Goal: Find specific page/section: Find specific page/section

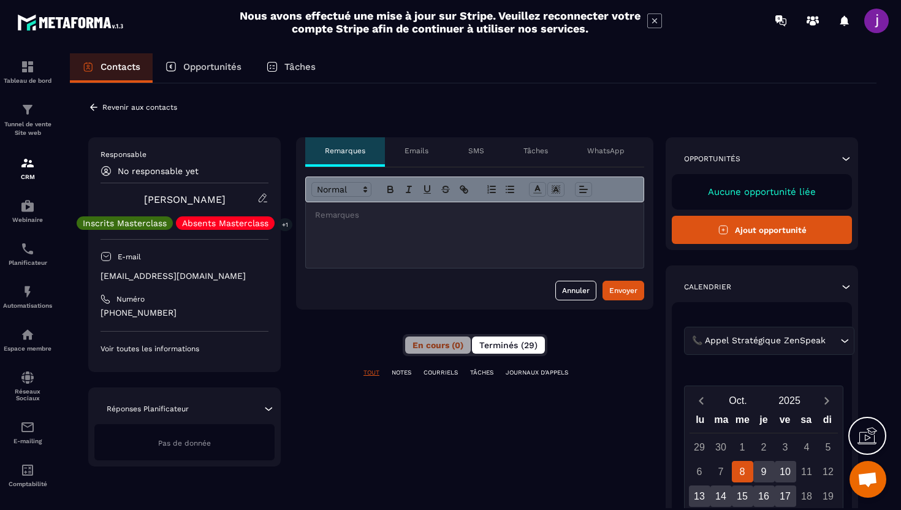
click at [506, 350] on button "Terminés (29)" at bounding box center [508, 344] width 73 height 17
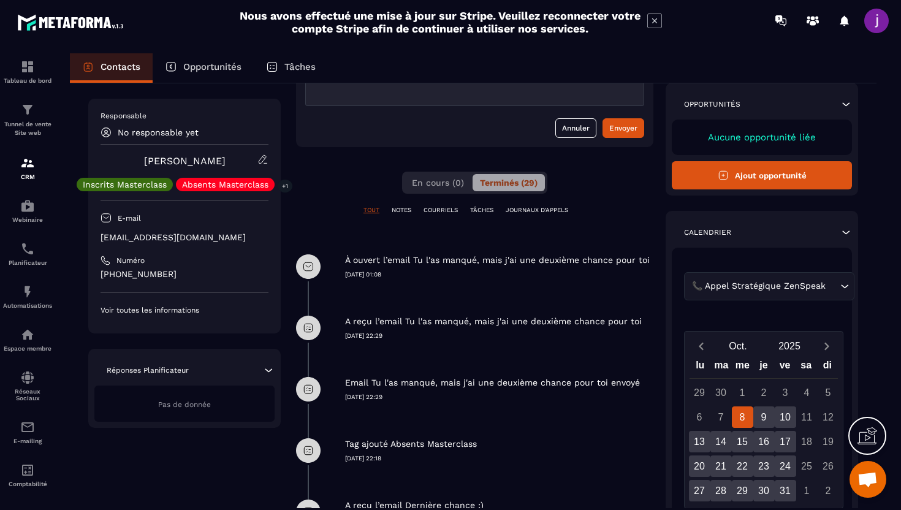
scroll to position [155, 0]
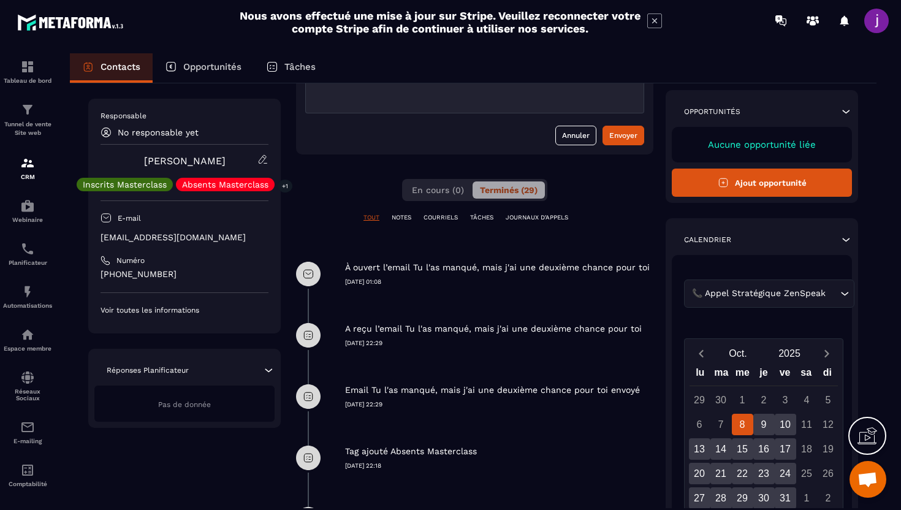
click at [403, 219] on p "NOTES" at bounding box center [402, 217] width 20 height 9
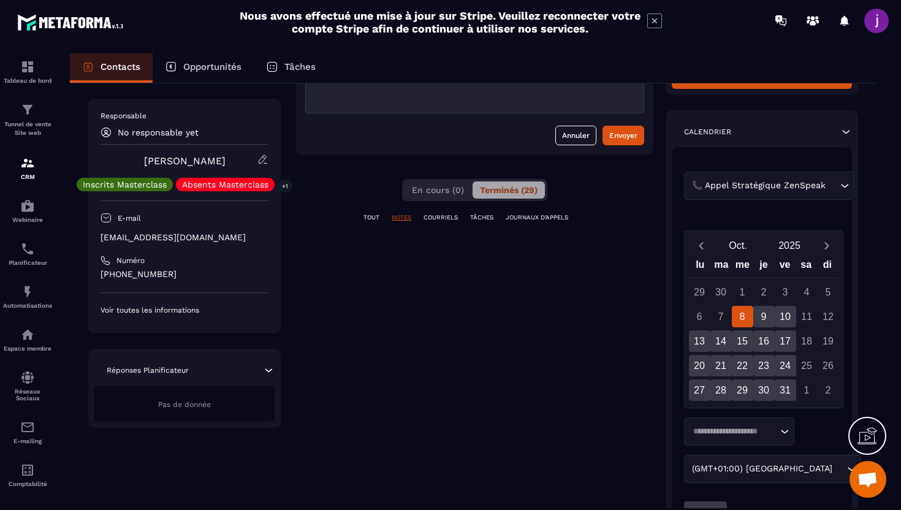
click at [369, 217] on p "TOUT" at bounding box center [371, 217] width 16 height 9
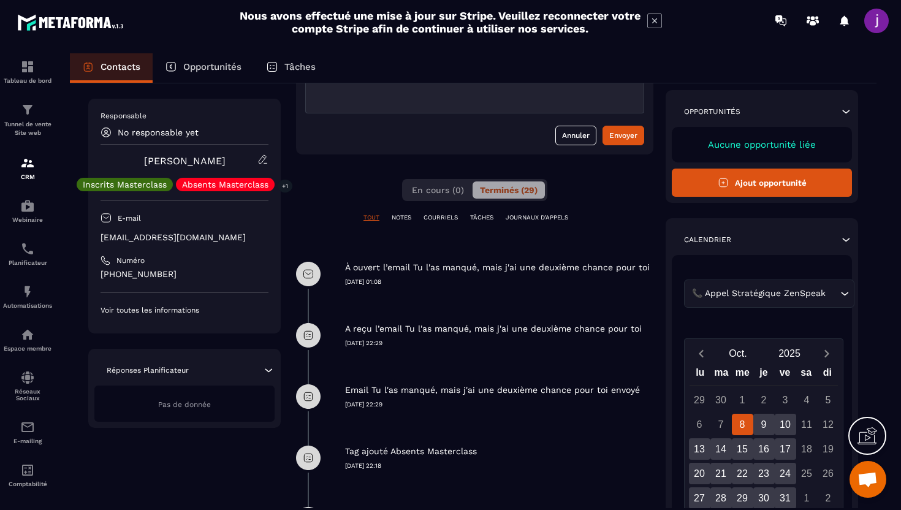
scroll to position [0, 0]
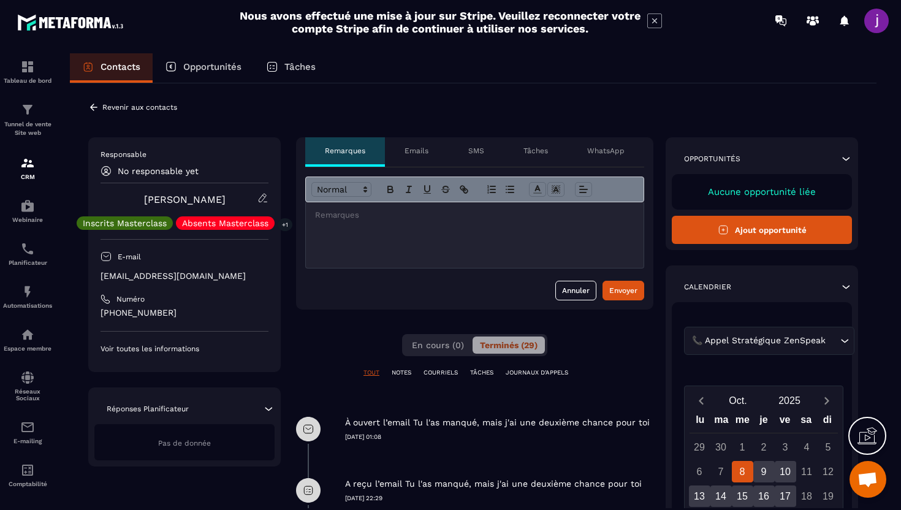
click at [94, 107] on icon at bounding box center [93, 107] width 7 height 7
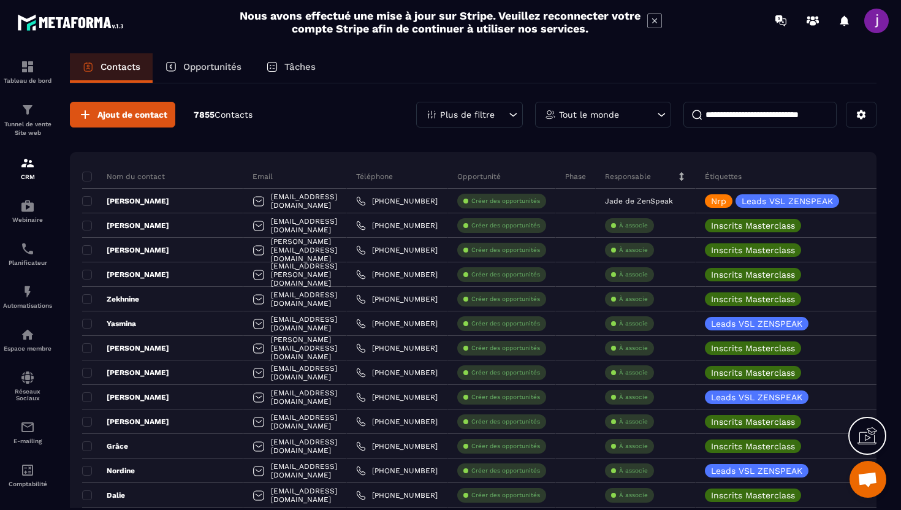
click at [773, 110] on input at bounding box center [759, 115] width 153 height 26
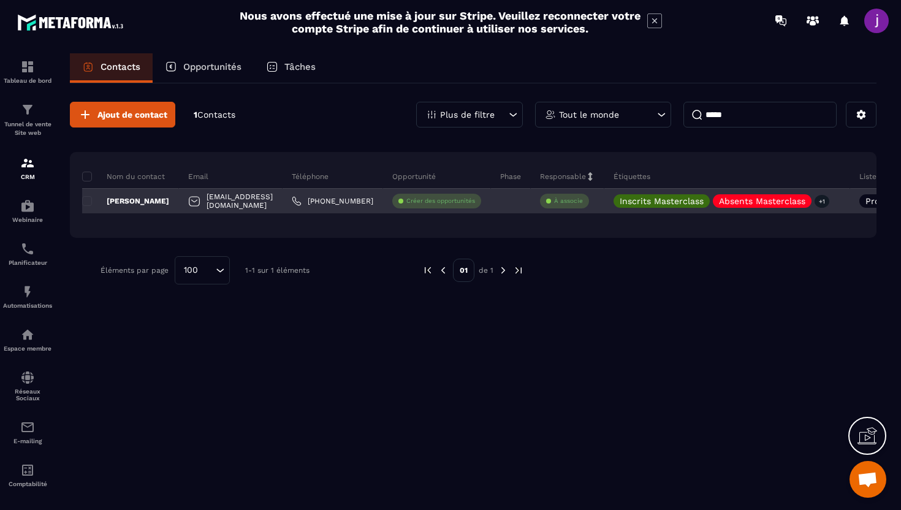
type input "*****"
click at [479, 205] on div "Créer des opportunités" at bounding box center [436, 201] width 89 height 15
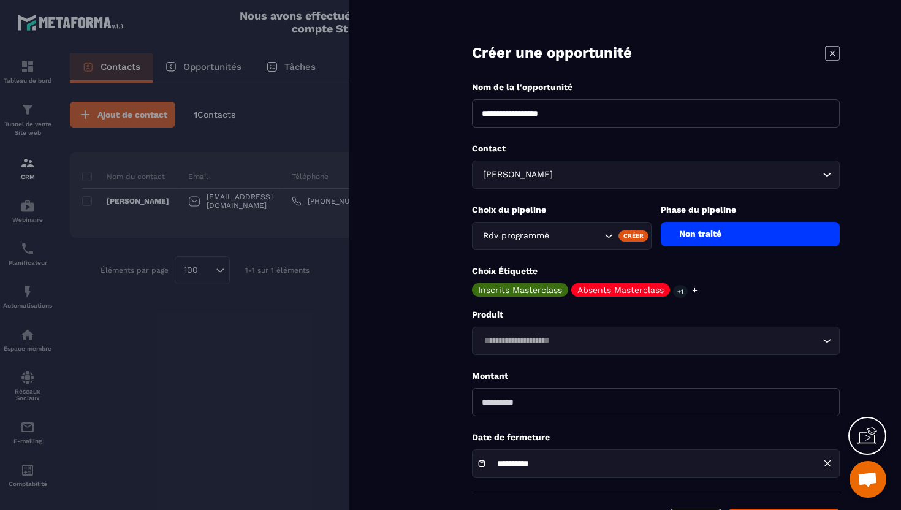
click at [308, 345] on div at bounding box center [450, 255] width 901 height 510
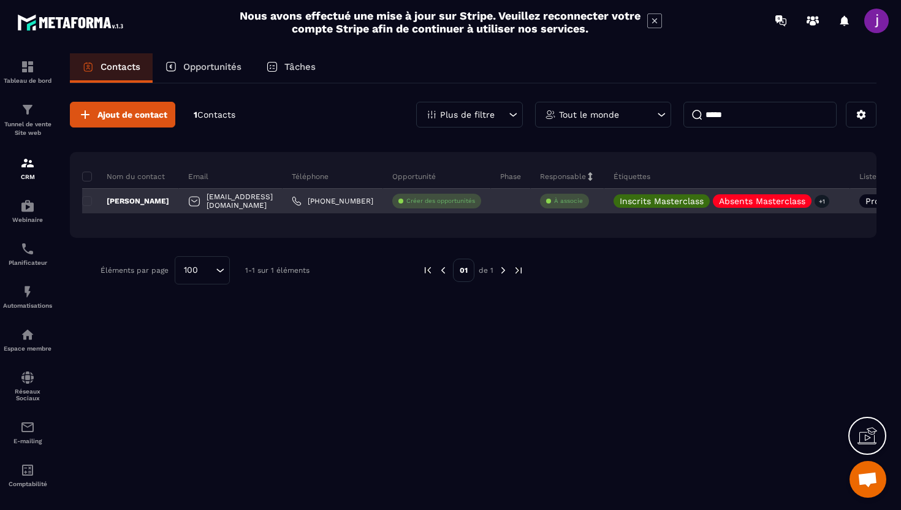
click at [162, 202] on div "[PERSON_NAME]" at bounding box center [130, 201] width 97 height 25
